Goal: Information Seeking & Learning: Learn about a topic

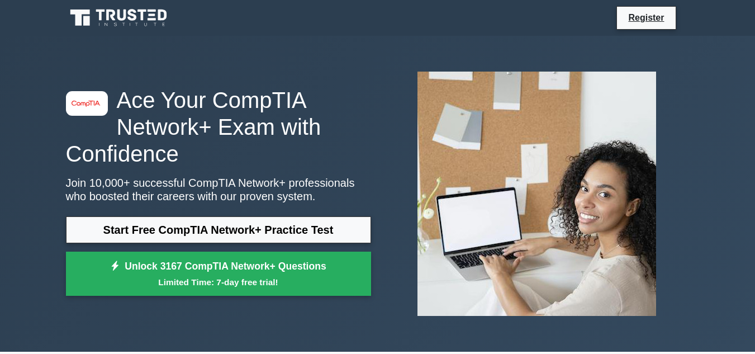
click at [360, 163] on h1 "Ace Your CompTIA Network+ Exam with Confidence" at bounding box center [218, 127] width 305 height 80
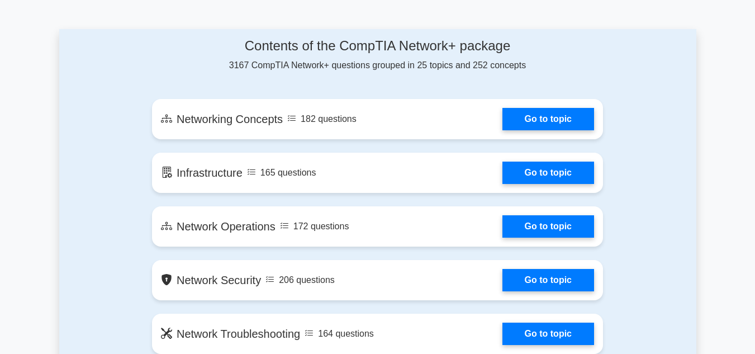
scroll to position [604, 0]
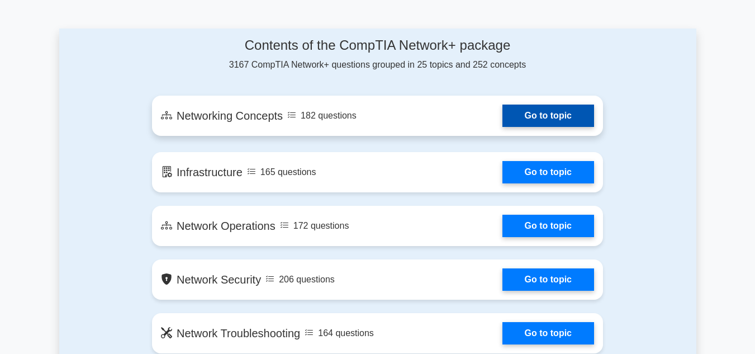
click at [566, 115] on link "Go to topic" at bounding box center [548, 116] width 92 height 22
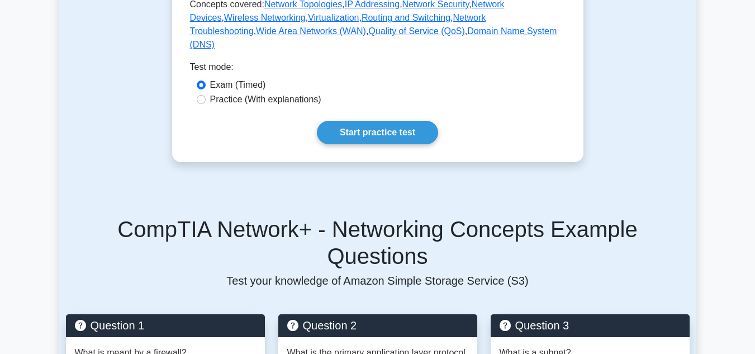
scroll to position [576, 0]
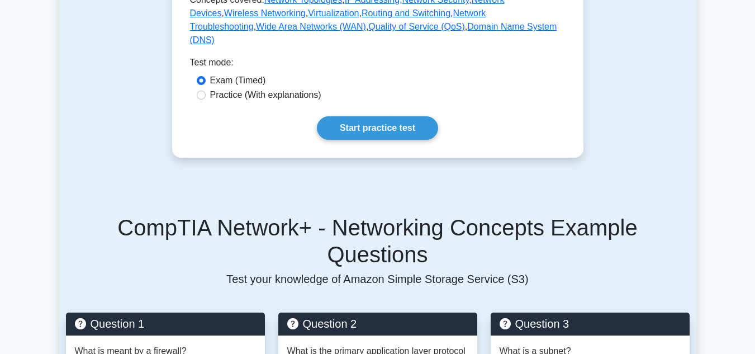
click at [299, 102] on label "Practice (With explanations)" at bounding box center [265, 94] width 111 height 13
click at [206, 99] on input "Practice (With explanations)" at bounding box center [201, 95] width 9 height 9
radio input "true"
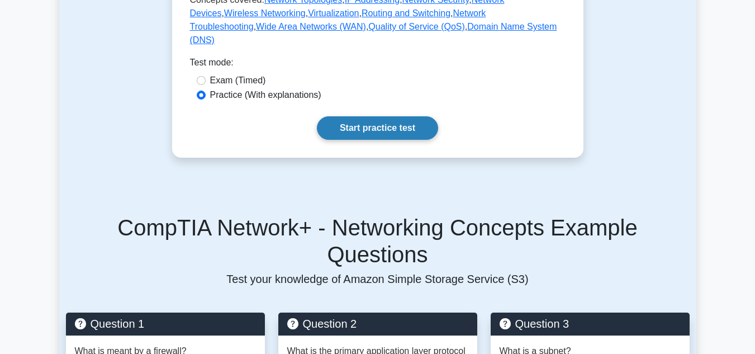
click at [353, 140] on link "Start practice test" at bounding box center [377, 127] width 121 height 23
